Goal: Communication & Community: Answer question/provide support

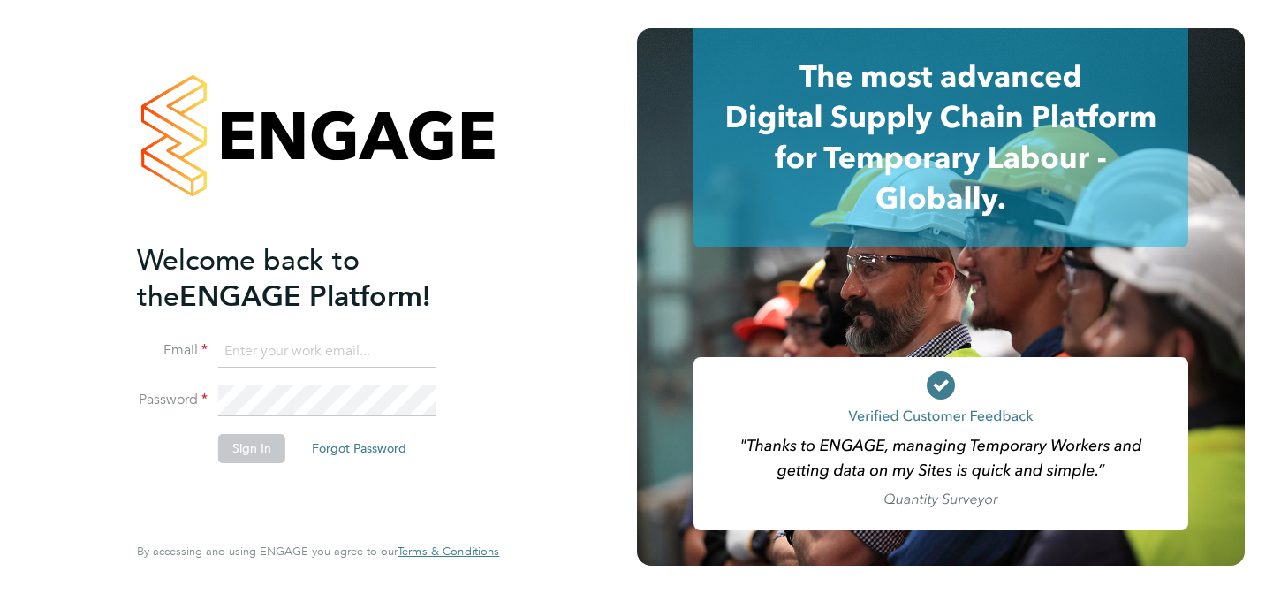
type input "[EMAIL_ADDRESS][DOMAIN_NAME]"
click at [262, 452] on button "Sign In" at bounding box center [251, 448] width 67 height 28
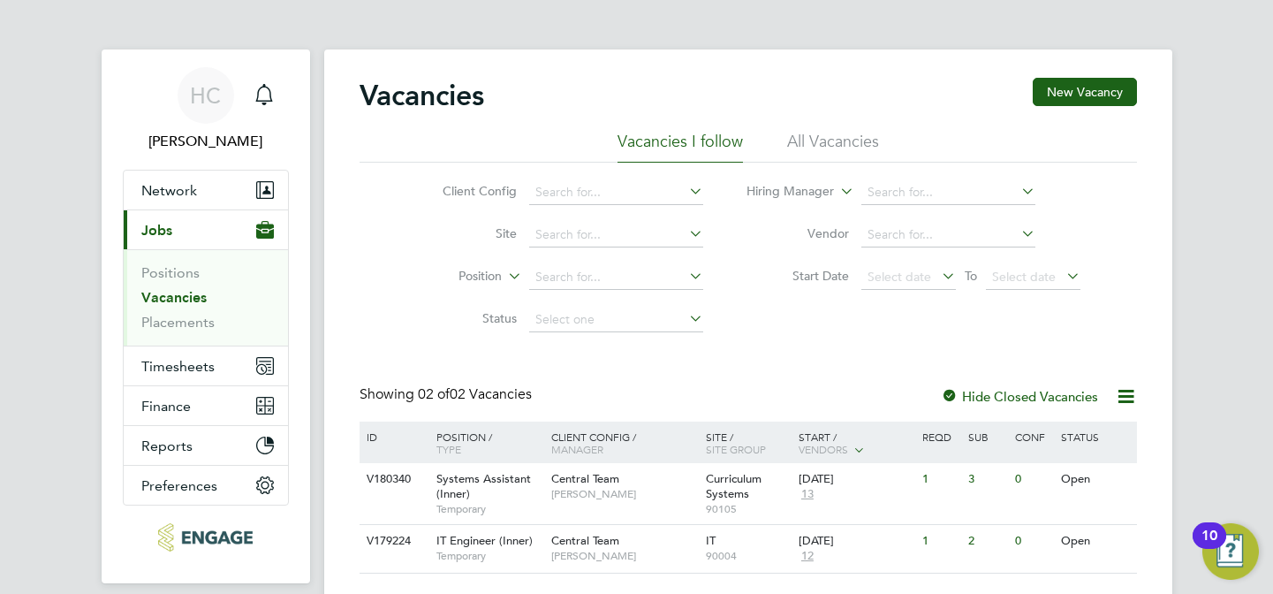
scroll to position [65, 0]
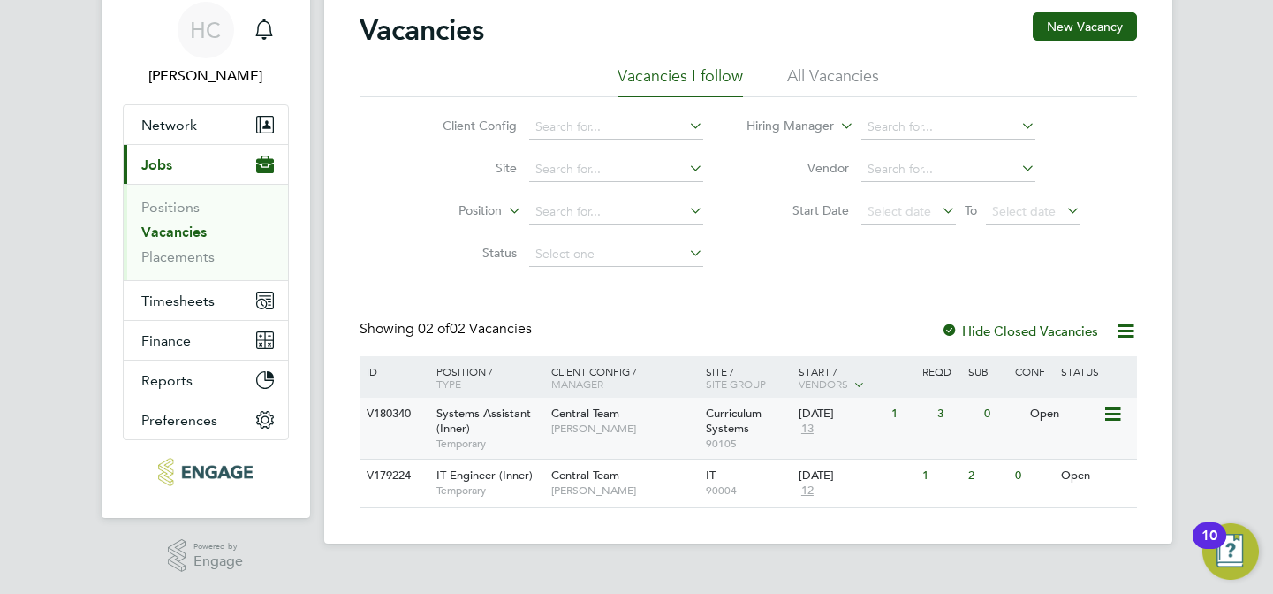
click at [552, 437] on div "Central Team Kirsty Hanmore" at bounding box center [624, 421] width 155 height 46
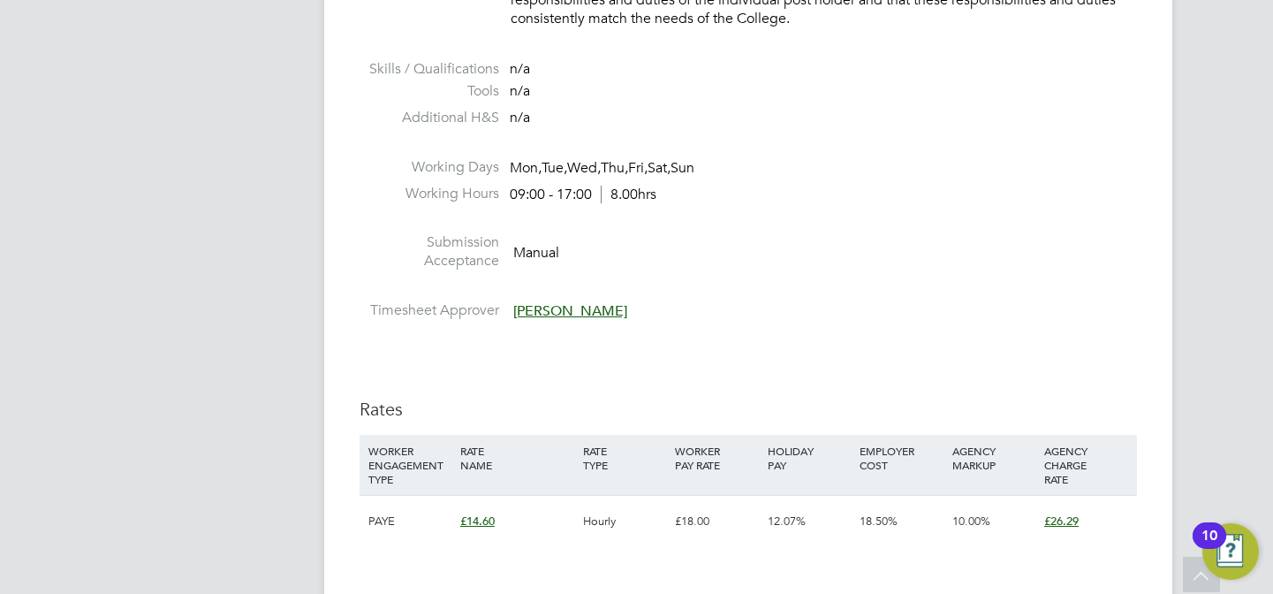
scroll to position [2446, 0]
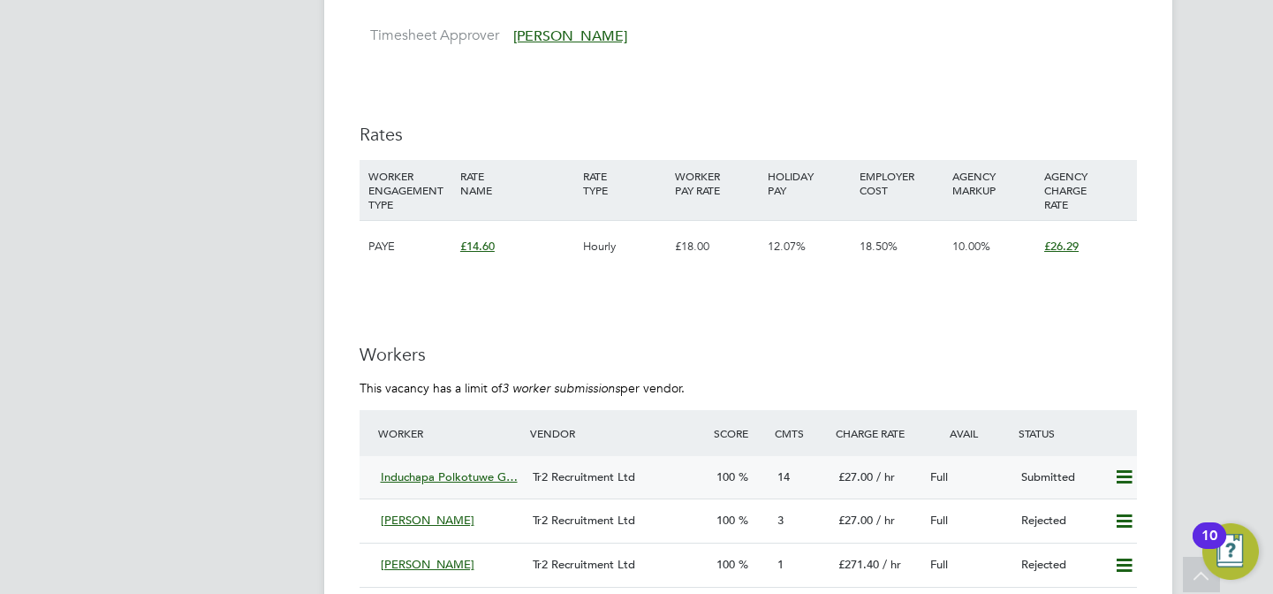
click at [670, 475] on div "Tr2 Recruitment Ltd" at bounding box center [617, 477] width 183 height 29
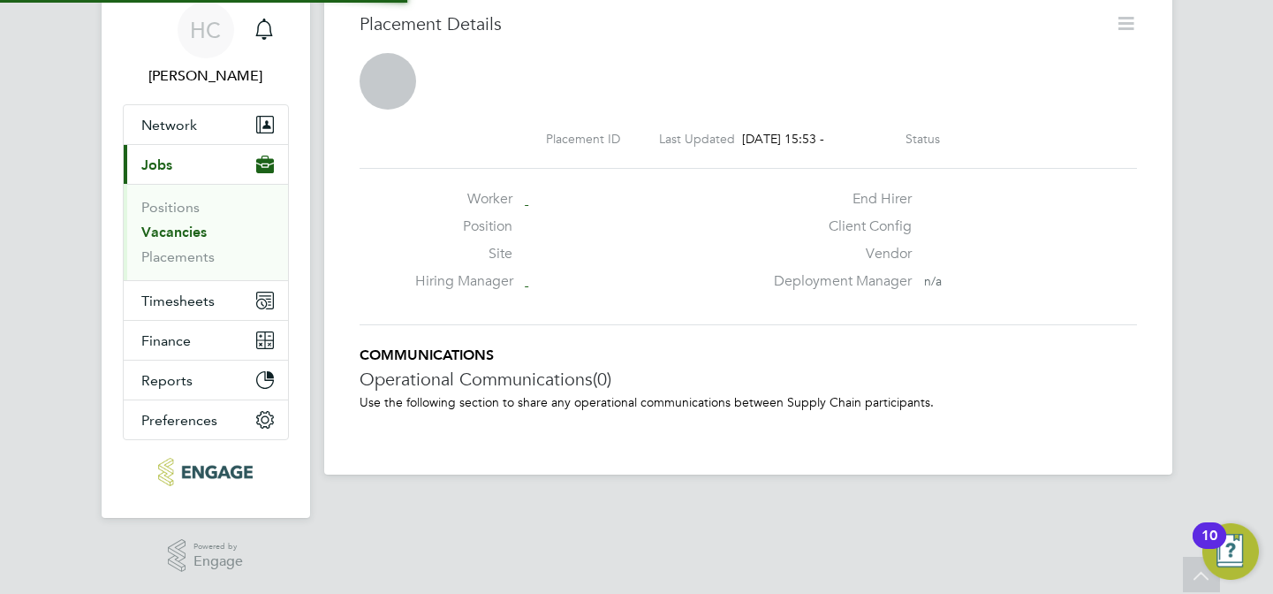
scroll to position [9, 9]
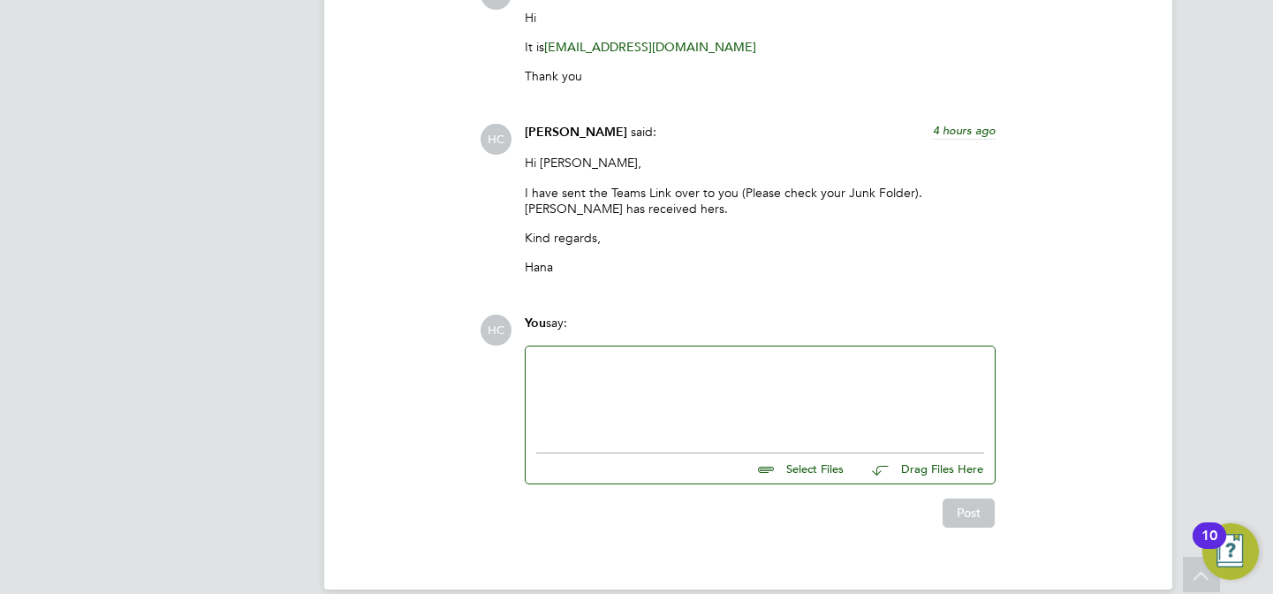
click at [587, 361] on div at bounding box center [760, 395] width 448 height 76
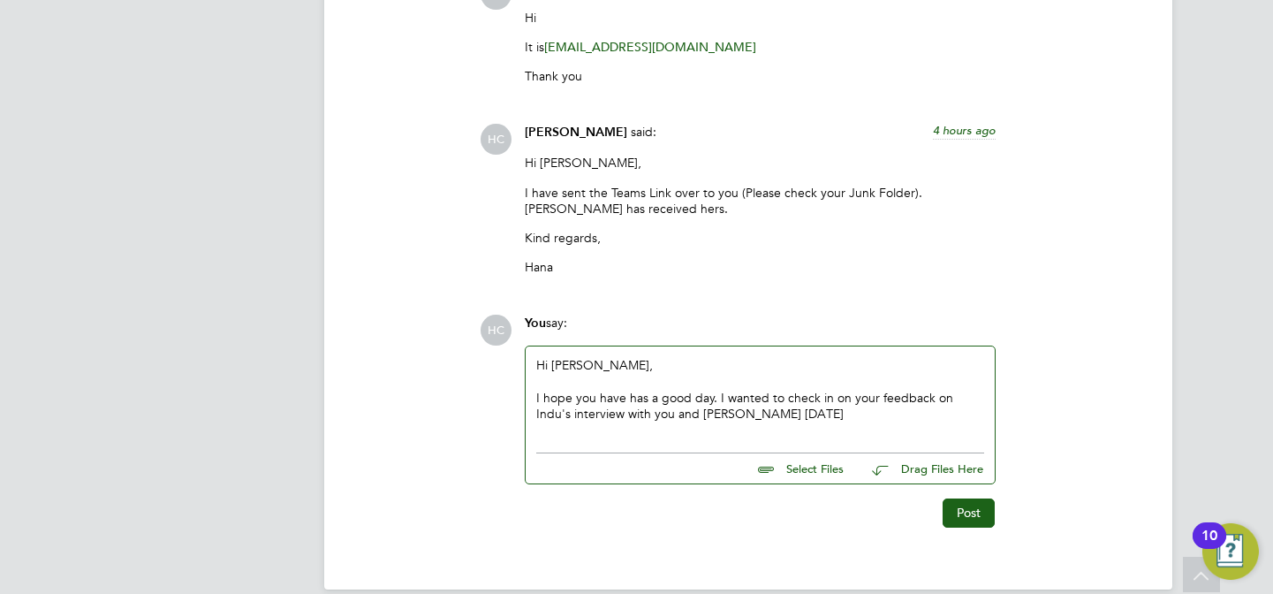
click at [647, 390] on div "I hope you have has a good day. I wanted to check in on your feedback on Indu's…" at bounding box center [760, 406] width 448 height 32
click at [672, 391] on div "I hope you have had a good day. I wanted to check in on your feedback on Indu's…" at bounding box center [760, 406] width 448 height 32
click at [768, 391] on div "I hope you have had a good day. I wanted to check in on your feedback on Indu's…" at bounding box center [760, 406] width 448 height 32
click at [779, 390] on div "I hope you have had a good day. I wanted to check in on your feedback on Indu's…" at bounding box center [760, 406] width 448 height 32
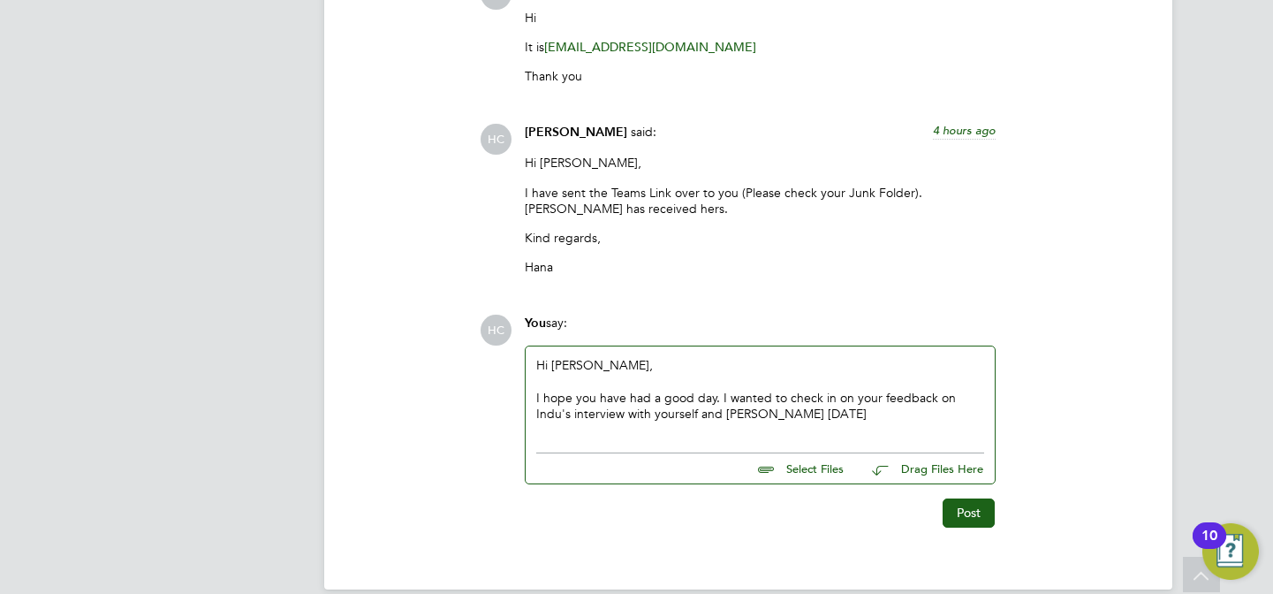
click at [779, 390] on div "I hope you have had a good day. I wanted to check in on your feedback on Indu's…" at bounding box center [760, 406] width 448 height 32
click at [770, 390] on div "I hope you have had a good day. I wanted to check in on your feedback on Indu's…" at bounding box center [760, 406] width 448 height 32
click at [796, 391] on div "I hope you have had a good day. I wanted to check in on your feedback on Indu's…" at bounding box center [760, 406] width 448 height 32
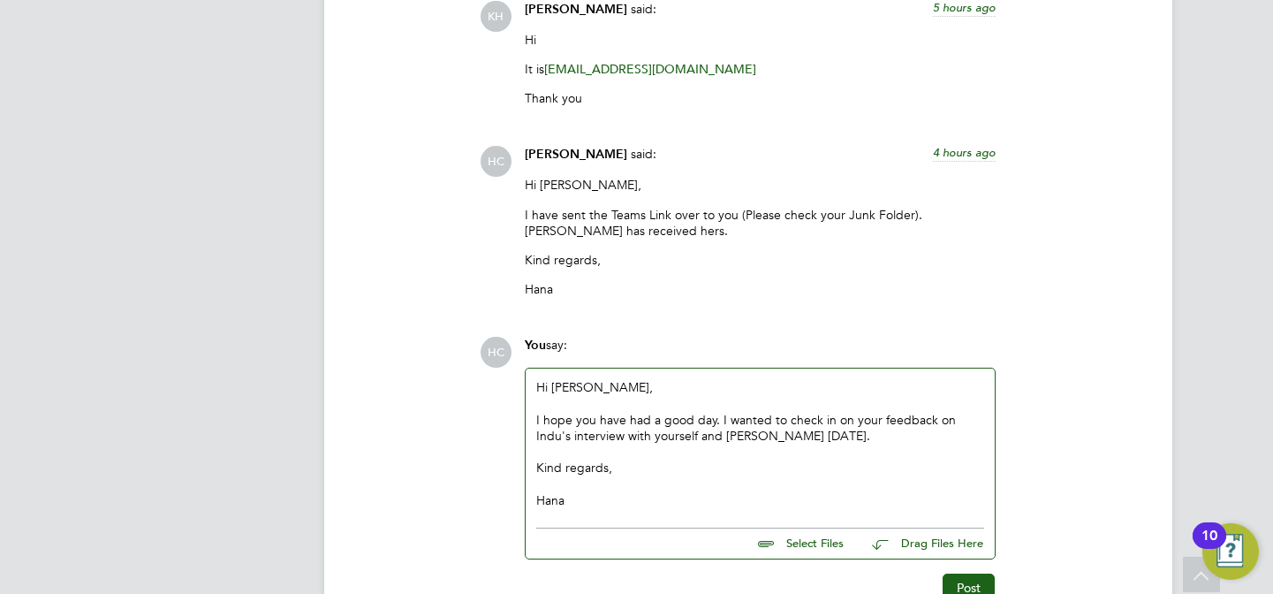
scroll to position [3840, 0]
drag, startPoint x: 718, startPoint y: 398, endPoint x: 598, endPoint y: 398, distance: 120.2
click at [598, 413] on div "I hope you have had a good day. I wanted to check in on your feedback on Indu's…" at bounding box center [760, 429] width 448 height 32
click at [970, 574] on button "Post" at bounding box center [969, 588] width 52 height 28
